Goal: Book appointment/travel/reservation

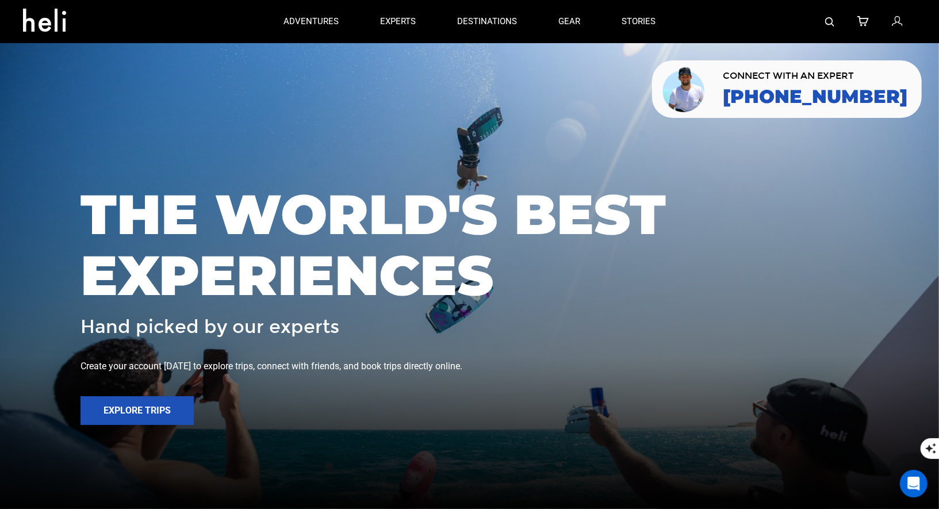
click at [826, 25] on img at bounding box center [829, 21] width 9 height 9
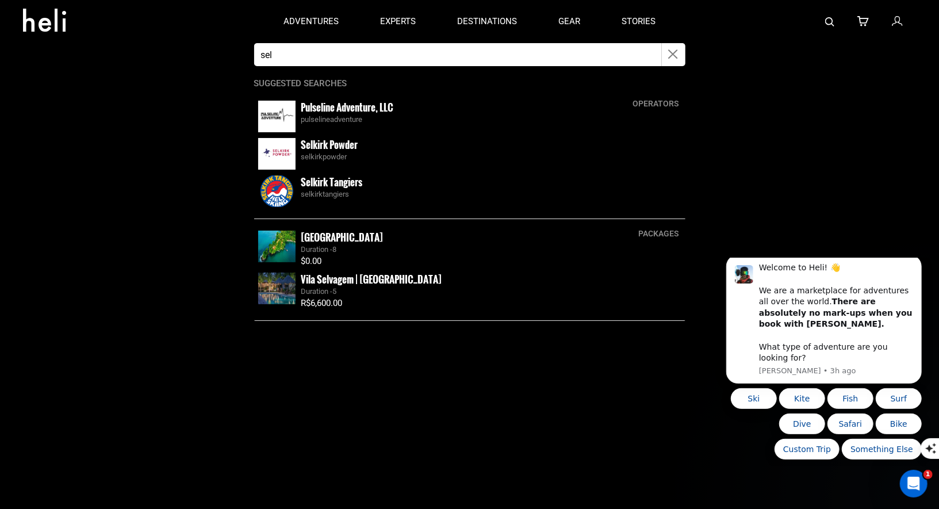
type input "Selkirk"
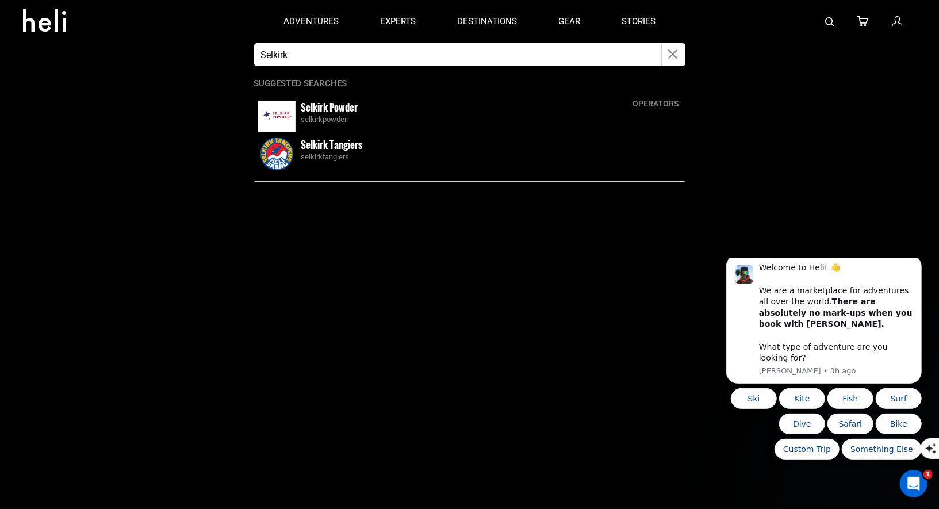
click at [293, 190] on app-search-panel "Selkirk operators Selkirk Powder selkirkpowder Selkirk [GEOGRAPHIC_DATA] selkir…" at bounding box center [469, 276] width 939 height 466
click at [295, 154] on div "Selkirk Tangiers selkirktangiers" at bounding box center [469, 153] width 431 height 37
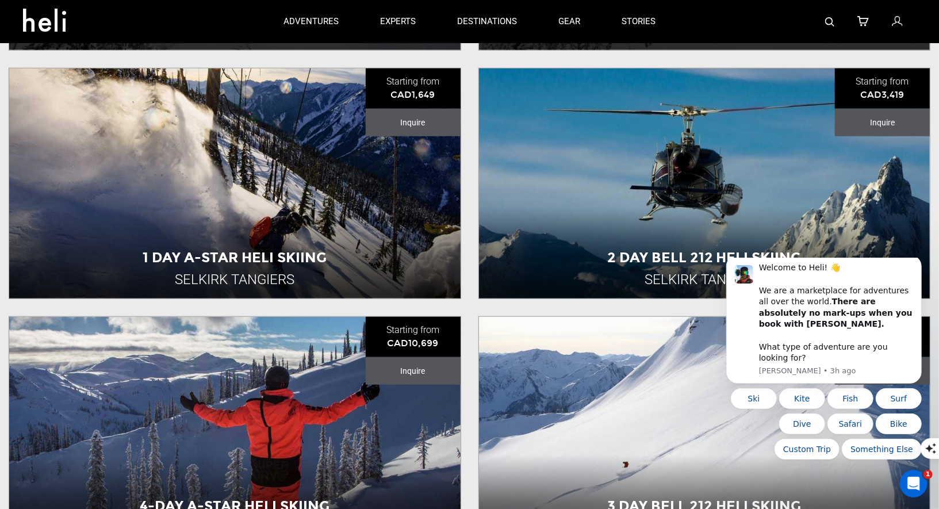
scroll to position [505, 0]
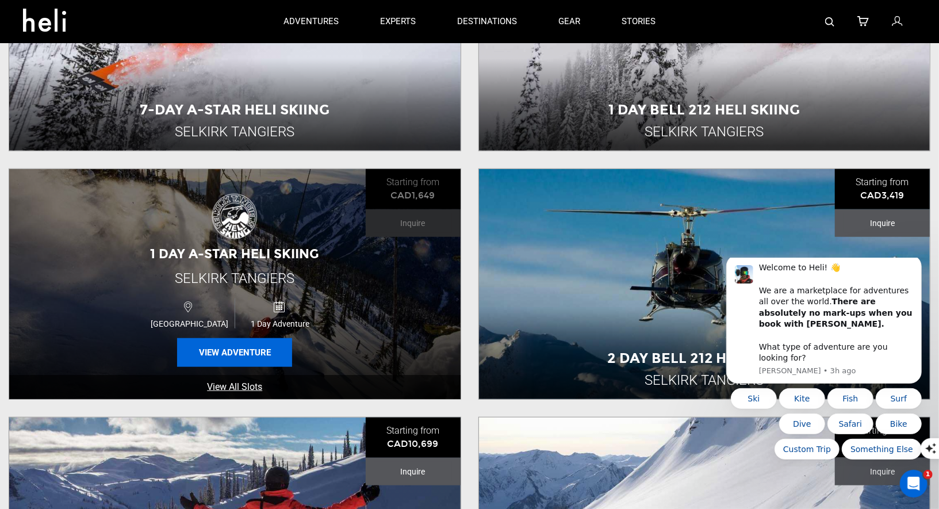
click at [239, 347] on button "View Adventure" at bounding box center [234, 352] width 115 height 29
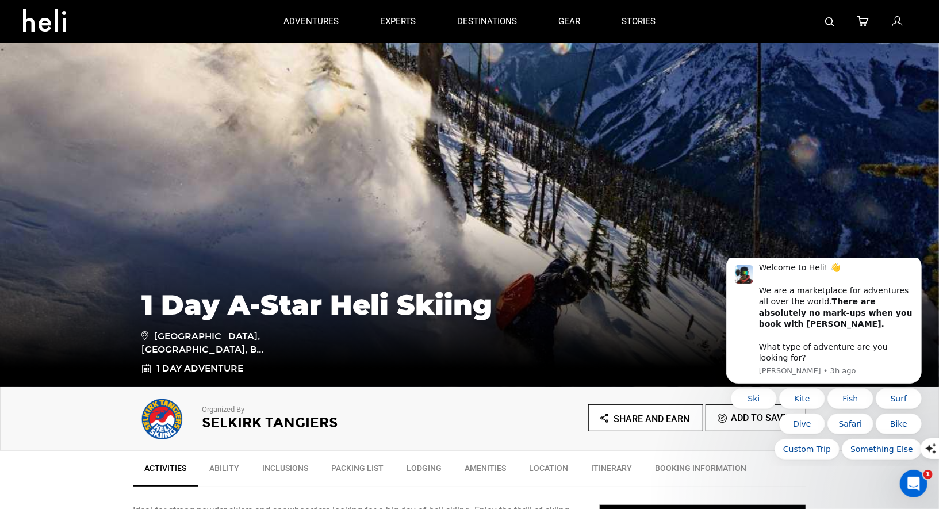
scroll to position [314, 0]
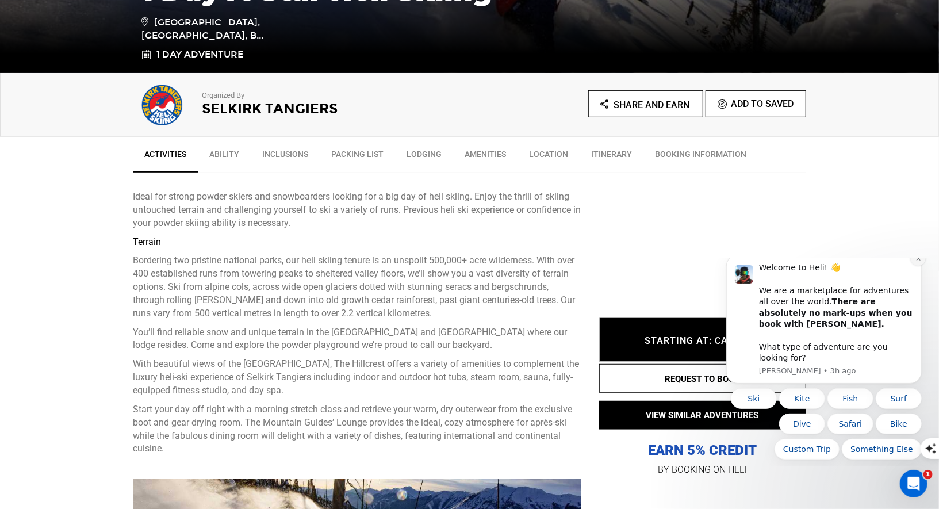
click at [922, 265] on button "Dismiss notification" at bounding box center [917, 257] width 15 height 15
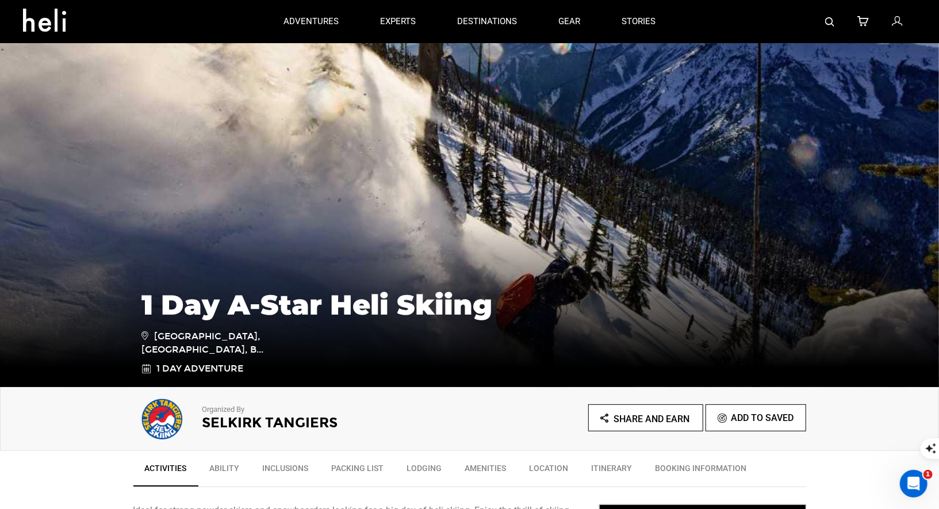
click at [828, 26] on img at bounding box center [829, 21] width 9 height 9
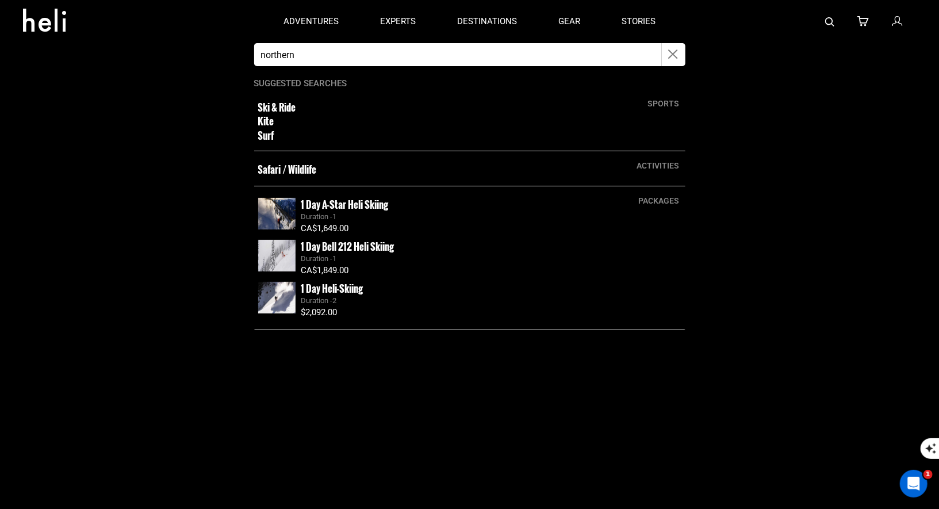
type input "Northern Escape heli"
